Goal: Find contact information: Find contact information

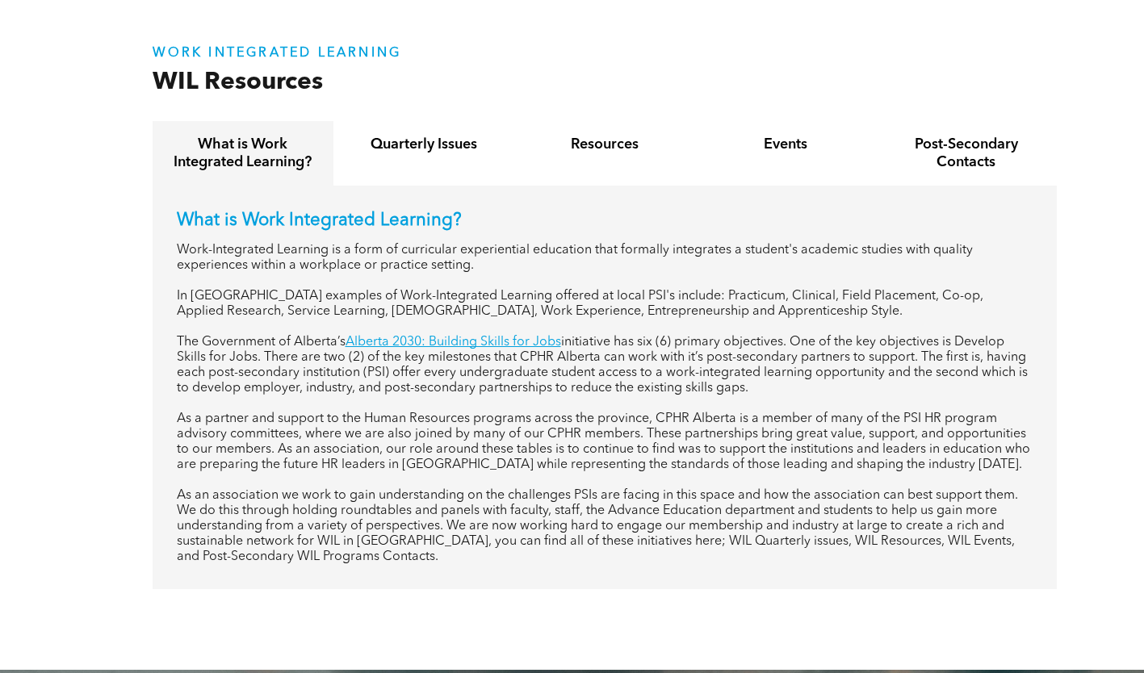
scroll to position [485, 0]
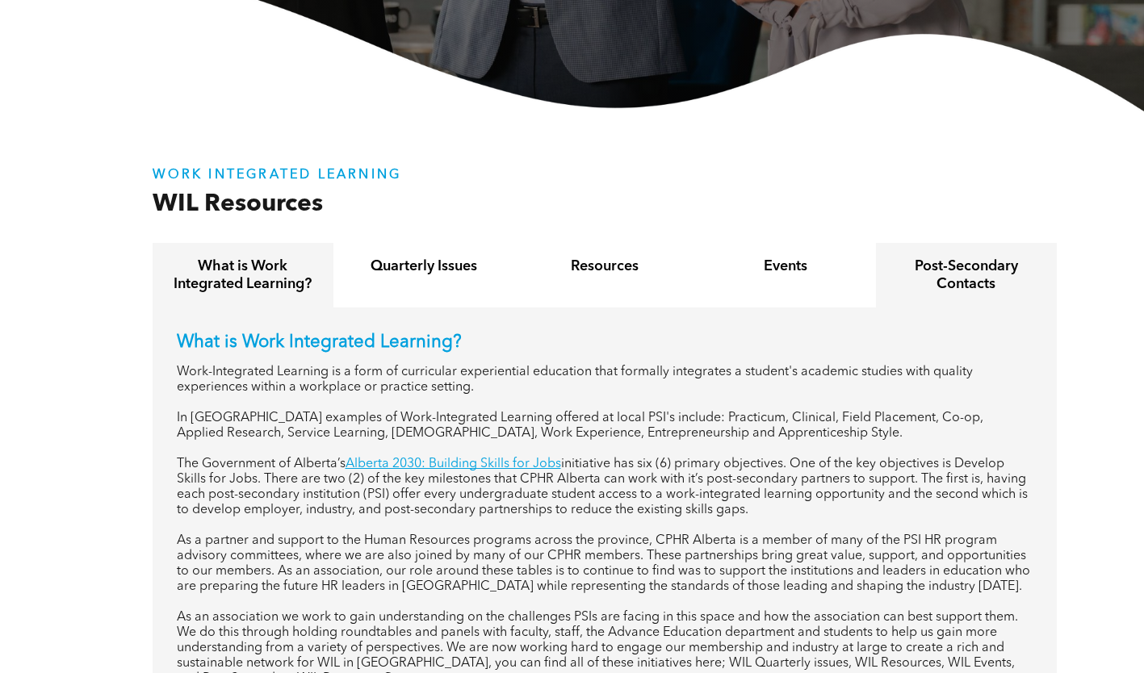
click at [933, 290] on h4 "Post-Secondary Contacts" at bounding box center [967, 276] width 152 height 36
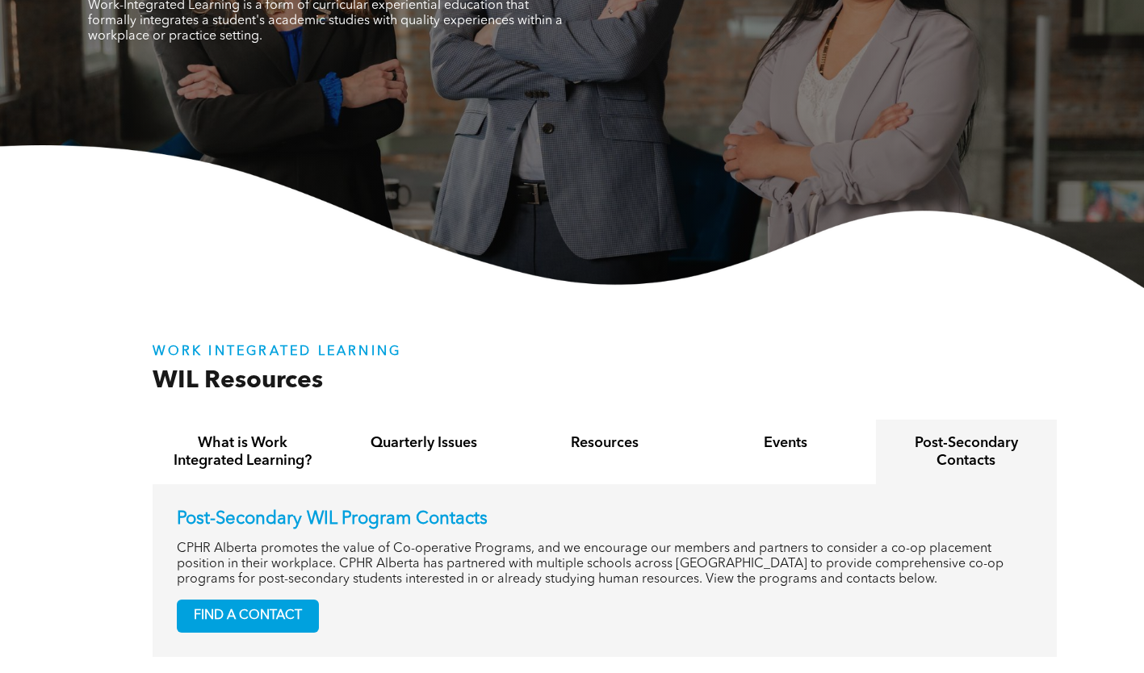
scroll to position [162, 0]
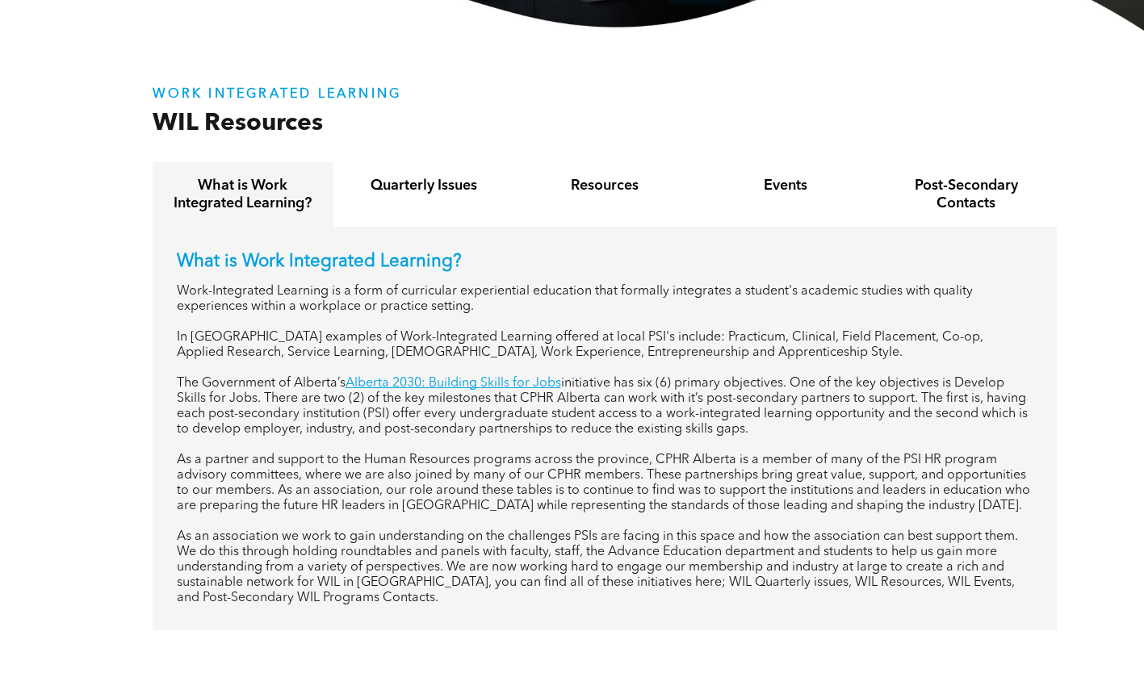
scroll to position [727, 0]
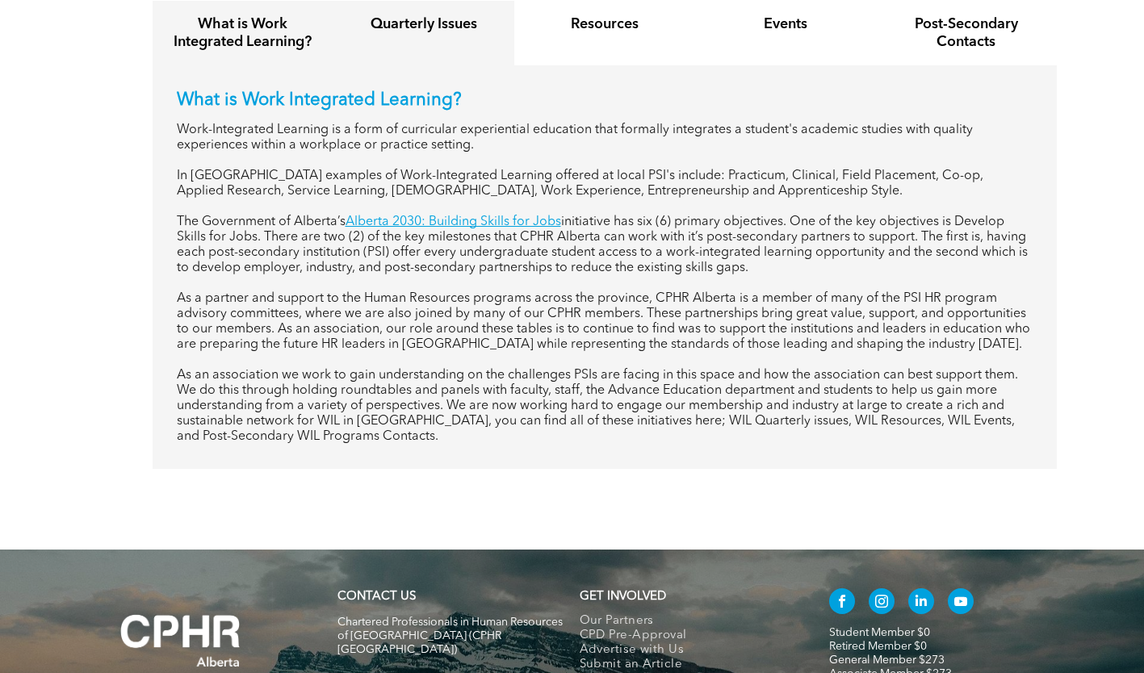
click at [423, 45] on div "Quarterly Issues" at bounding box center [424, 33] width 181 height 65
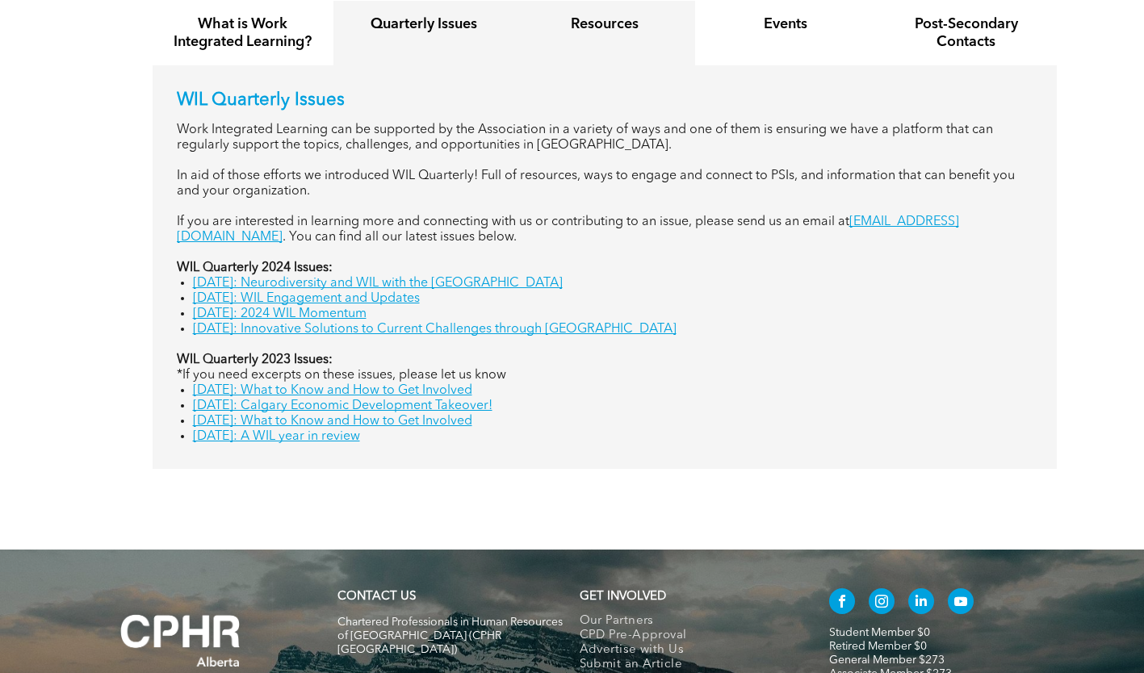
click at [596, 34] on div "Resources" at bounding box center [604, 33] width 181 height 65
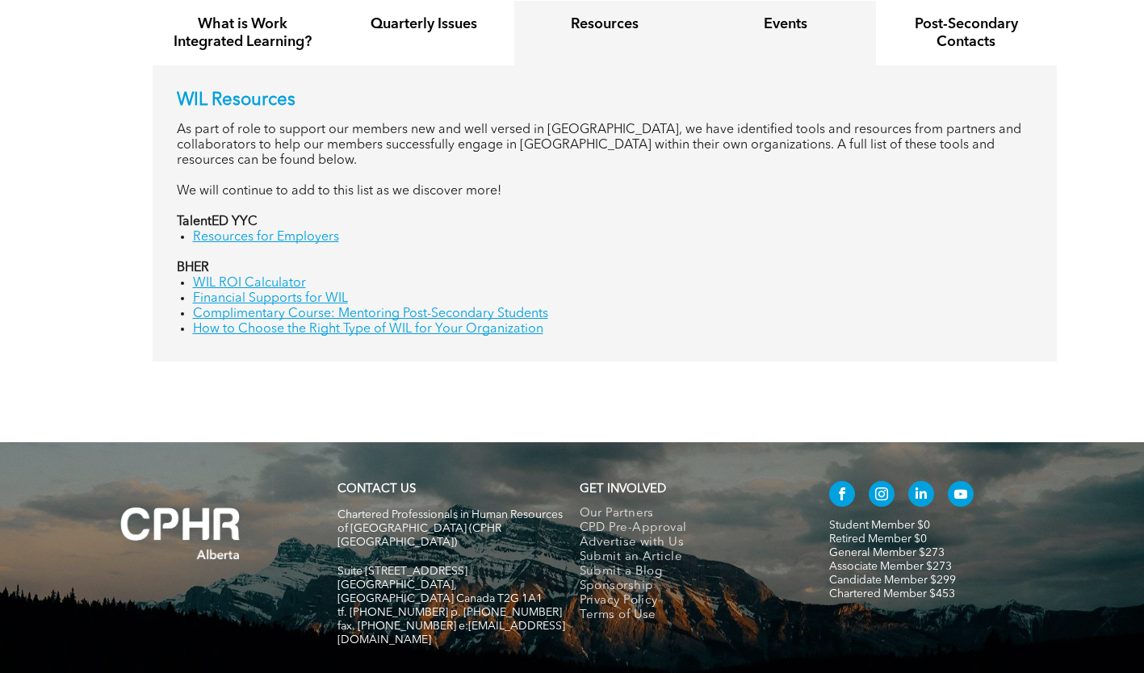
click at [803, 32] on h4 "Events" at bounding box center [786, 24] width 152 height 18
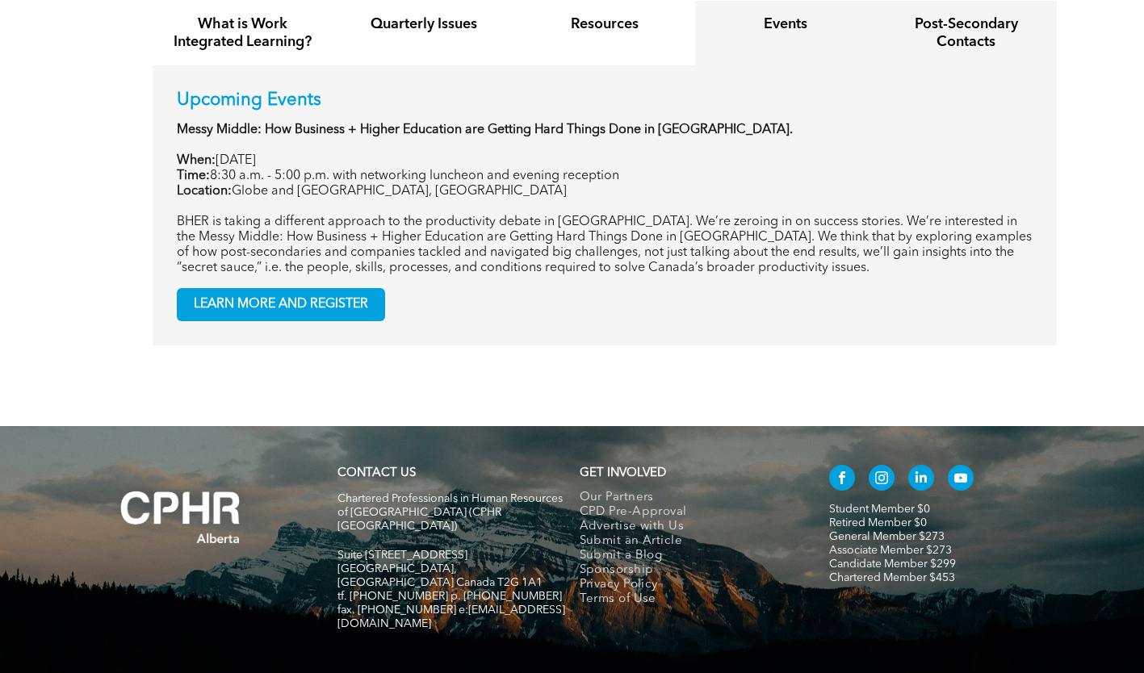
click at [954, 41] on h4 "Post-Secondary Contacts" at bounding box center [967, 33] width 152 height 36
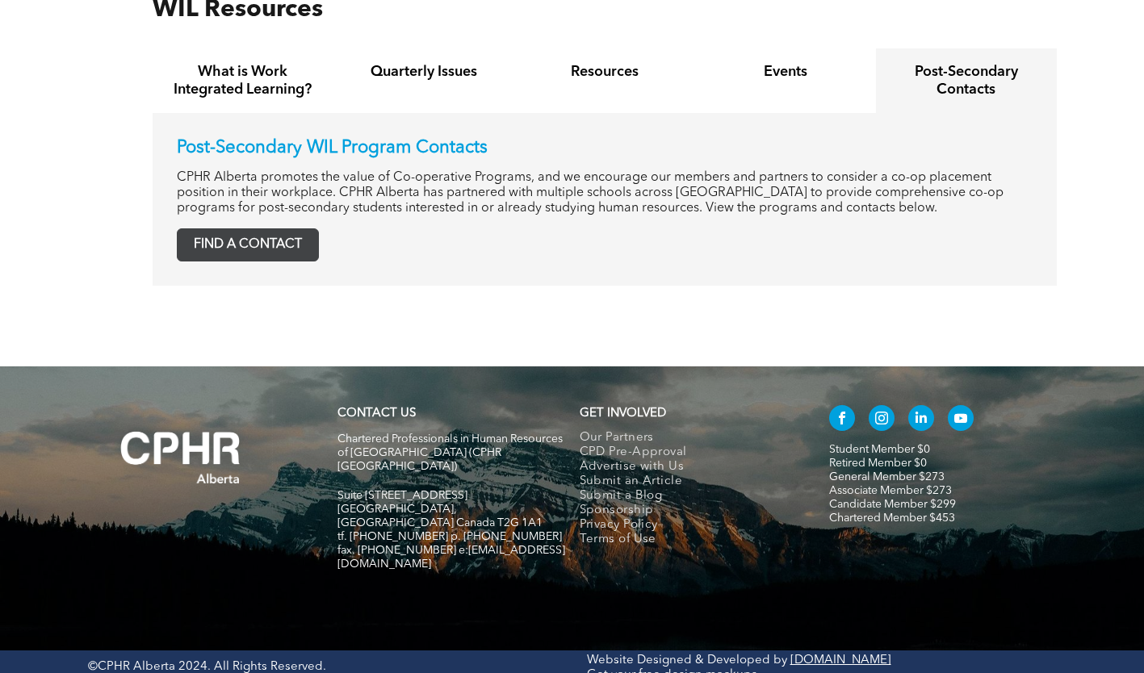
click at [307, 249] on span "FIND A CONTACT" at bounding box center [248, 244] width 141 height 31
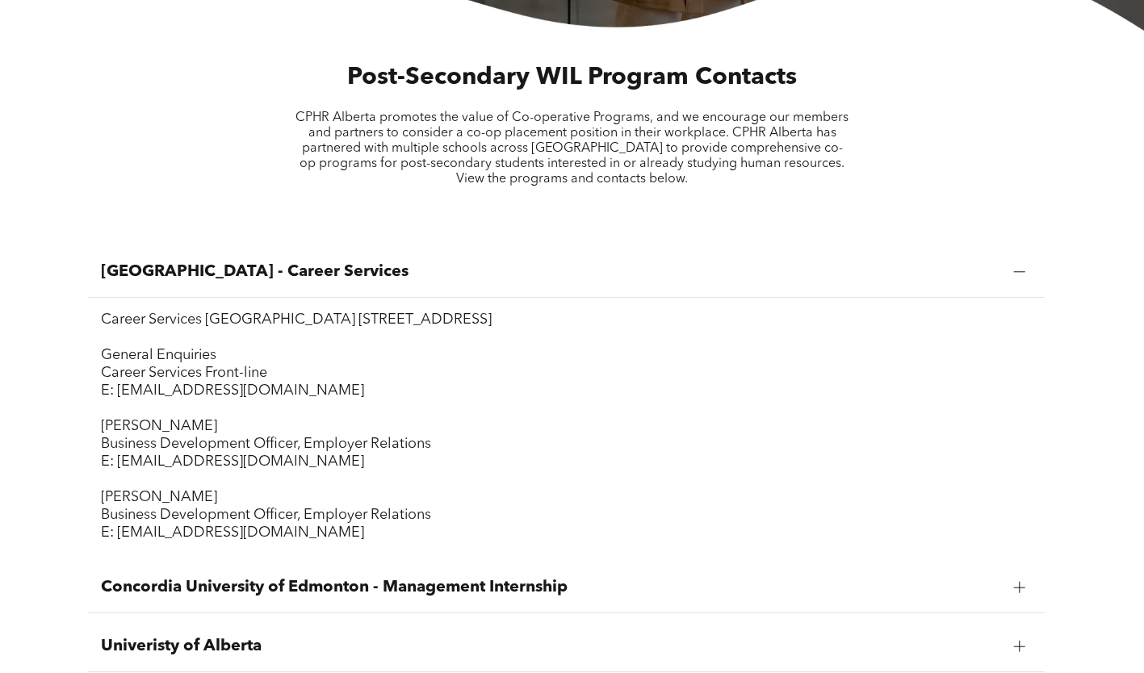
scroll to position [969, 0]
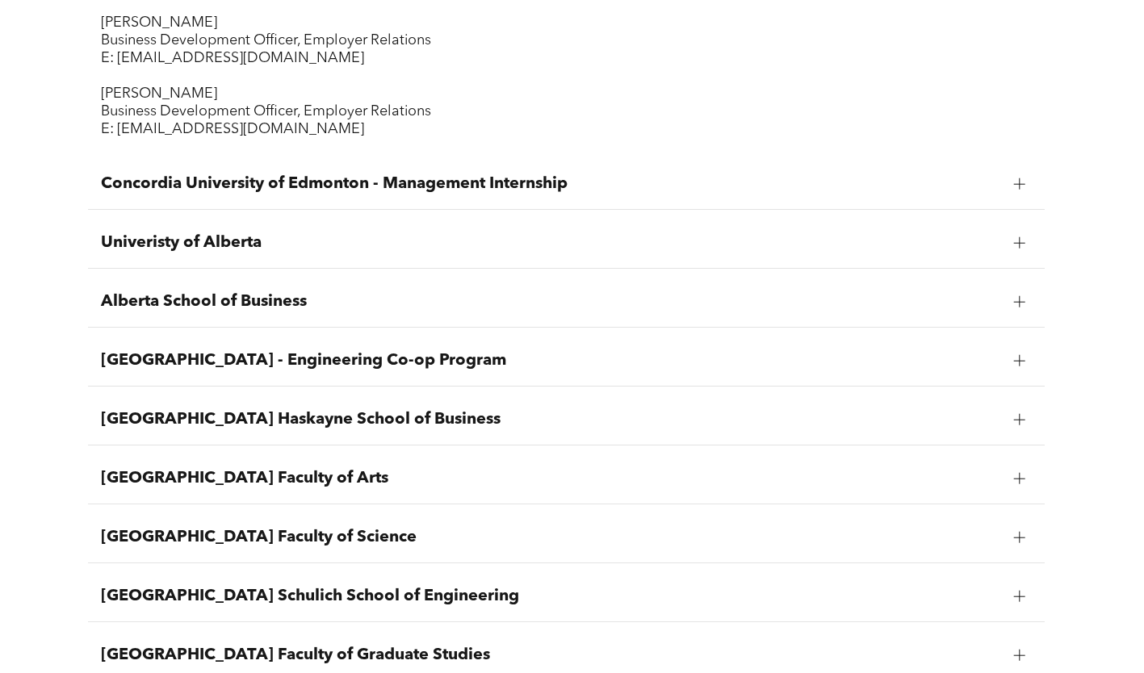
click at [352, 250] on span "Univeristy of Alberta" at bounding box center [551, 242] width 900 height 19
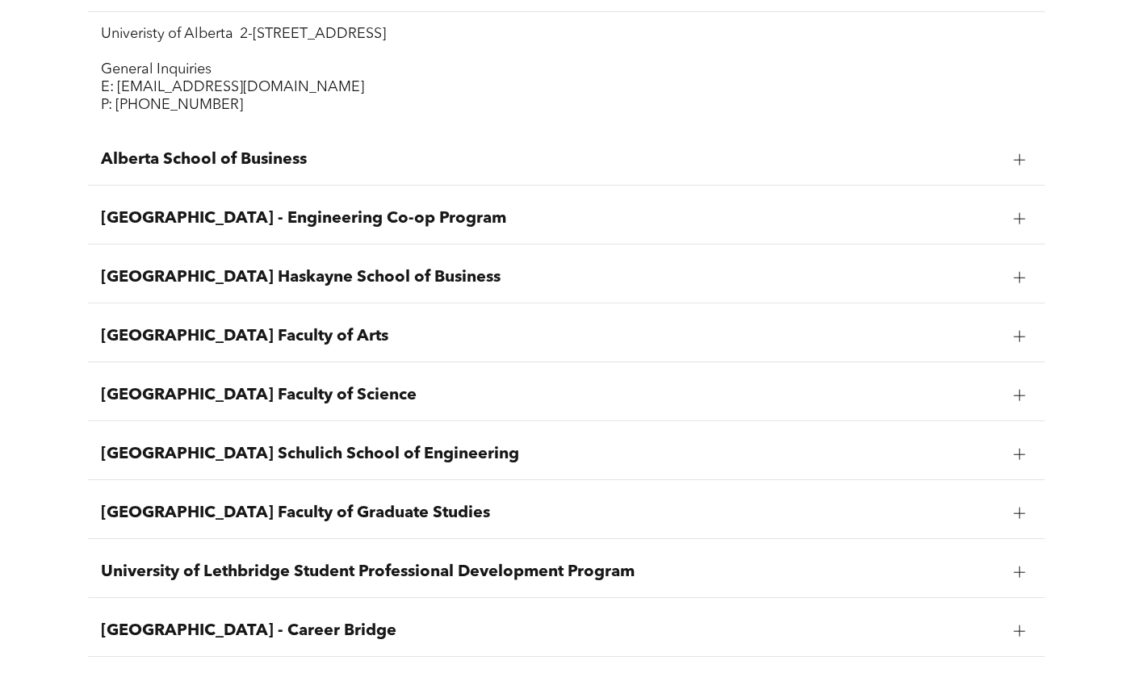
scroll to position [888, 0]
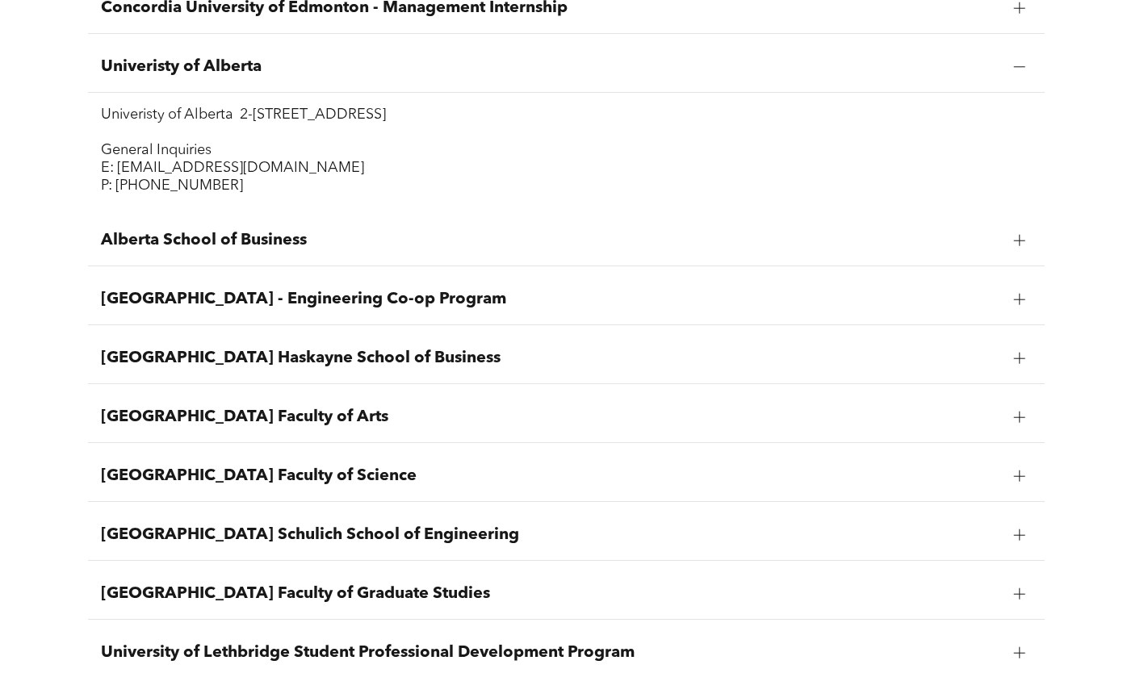
click at [337, 306] on span "[GEOGRAPHIC_DATA] - Engineering Co-op Program" at bounding box center [551, 299] width 900 height 19
